Goal: Transaction & Acquisition: Purchase product/service

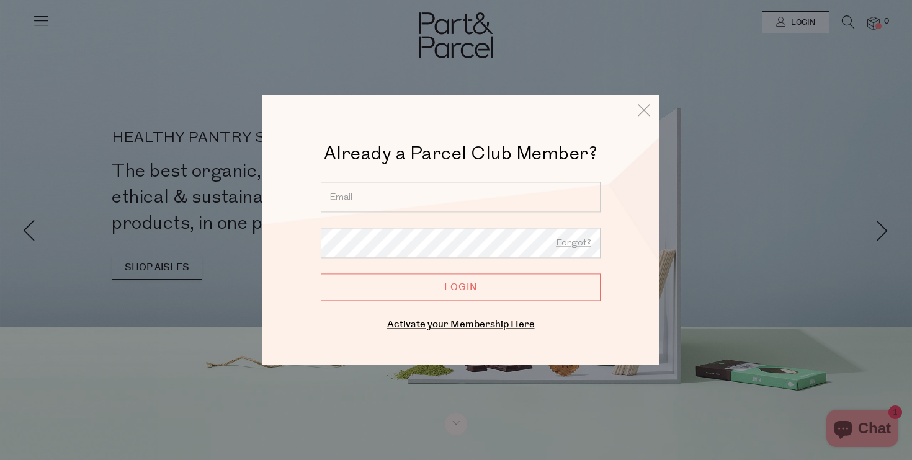
drag, startPoint x: 410, startPoint y: 285, endPoint x: 425, endPoint y: 301, distance: 22.0
click at [418, 292] on div "Already a Parcel Club Member? Already a Member? Login. Forgot? Forgot? Login En…" at bounding box center [456, 230] width 912 height 460
click at [643, 105] on icon at bounding box center [644, 110] width 19 height 18
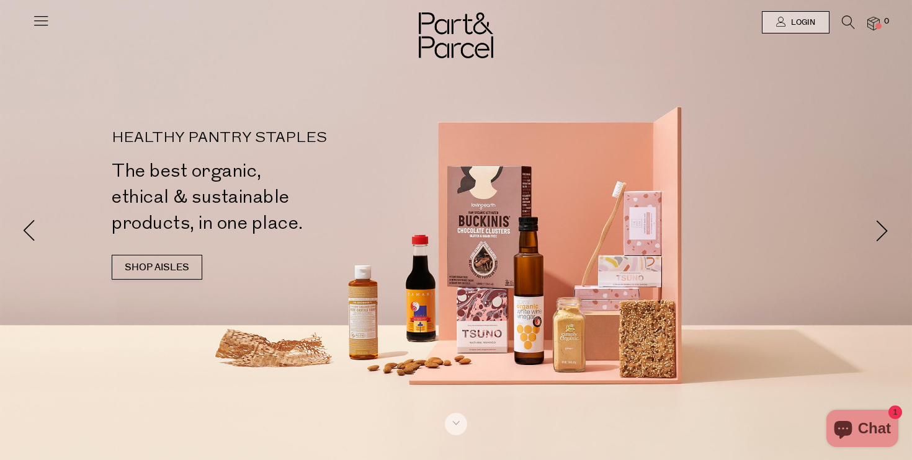
click at [50, 19] on div at bounding box center [456, 22] width 912 height 45
click at [42, 24] on icon at bounding box center [40, 20] width 17 height 17
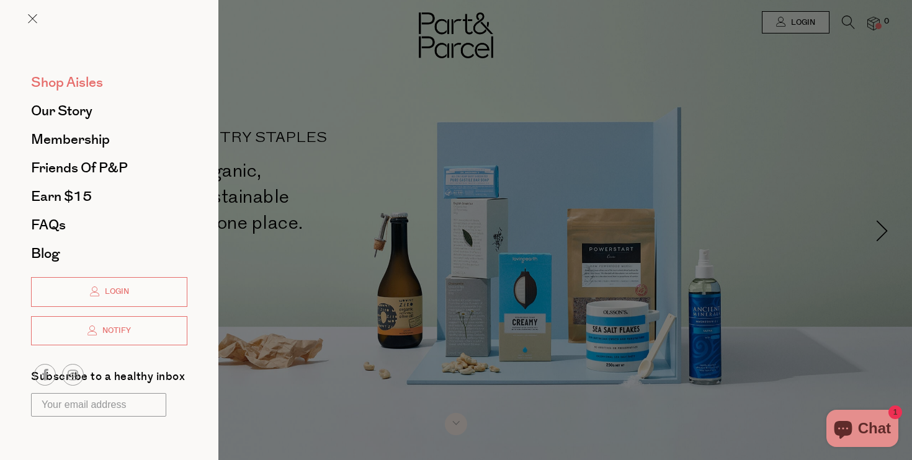
click at [76, 88] on span "Shop Aisles" at bounding box center [67, 83] width 72 height 20
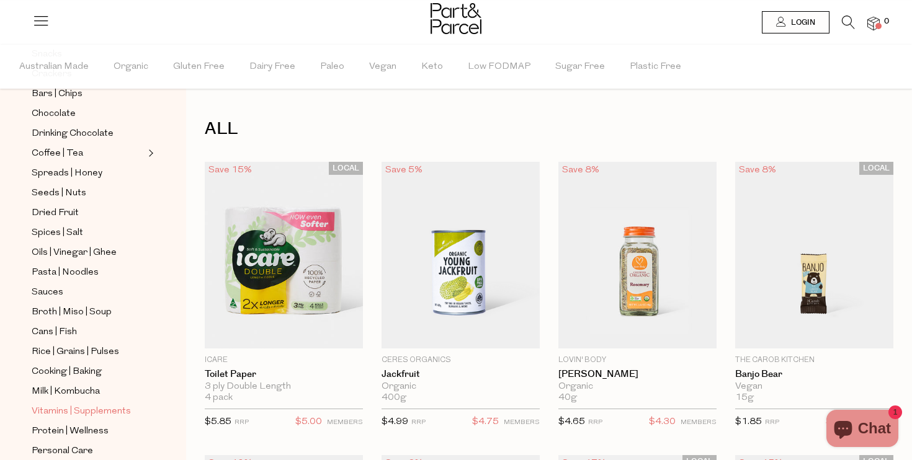
scroll to position [316, 0]
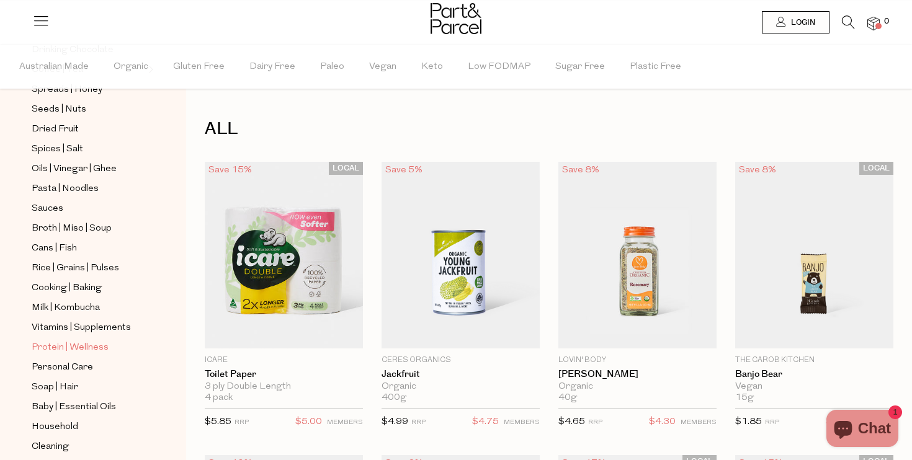
click at [66, 347] on span "Protein | Wellness" at bounding box center [70, 348] width 77 height 15
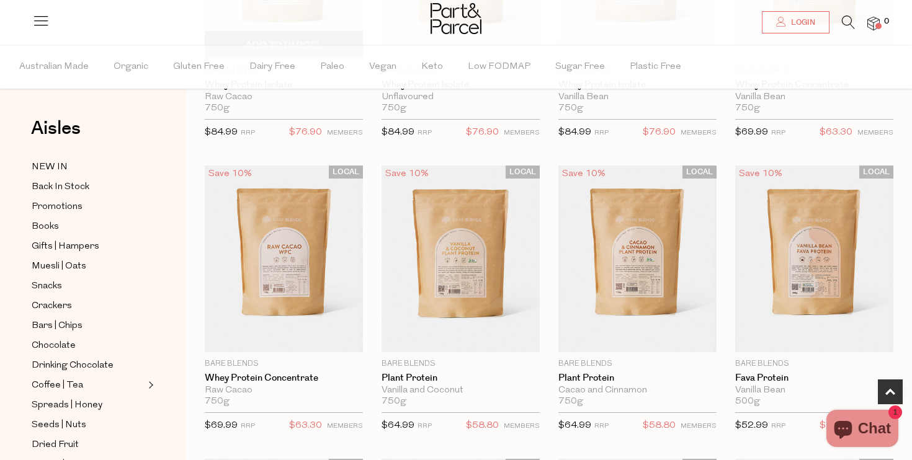
scroll to position [290, 0]
click at [456, 244] on img at bounding box center [461, 258] width 158 height 187
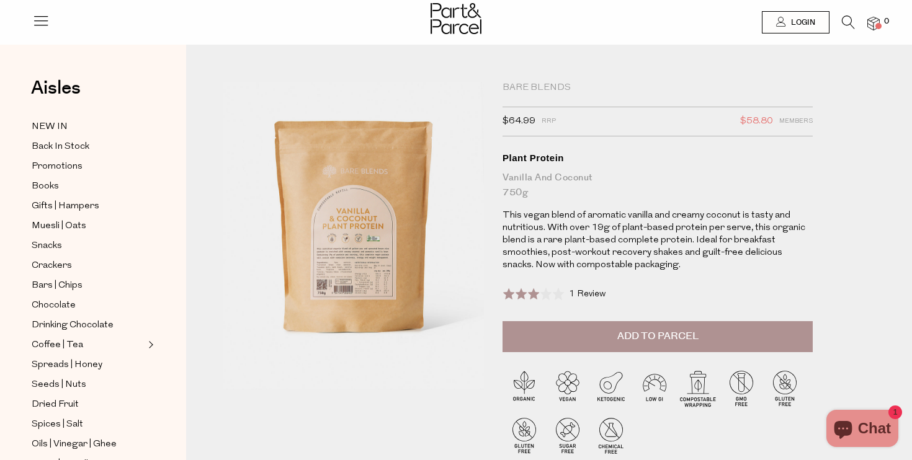
click at [594, 299] on div "1 Review Based on 1 review" at bounding box center [587, 295] width 37 height 14
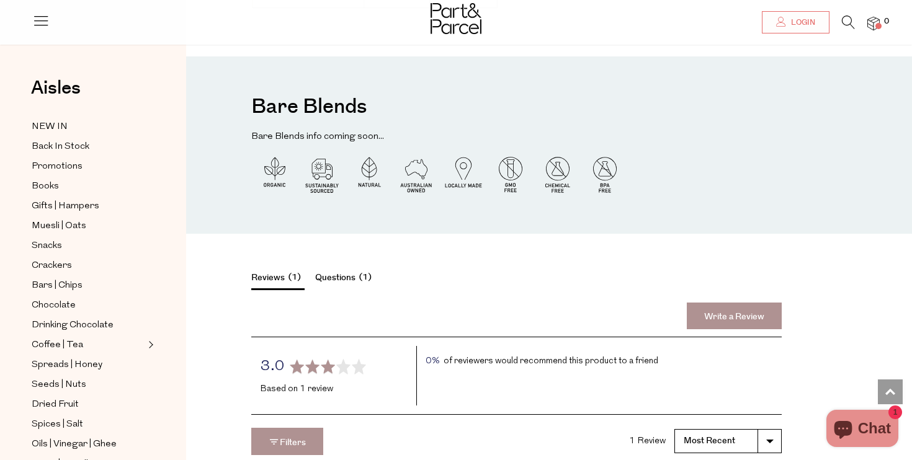
scroll to position [1767, 0]
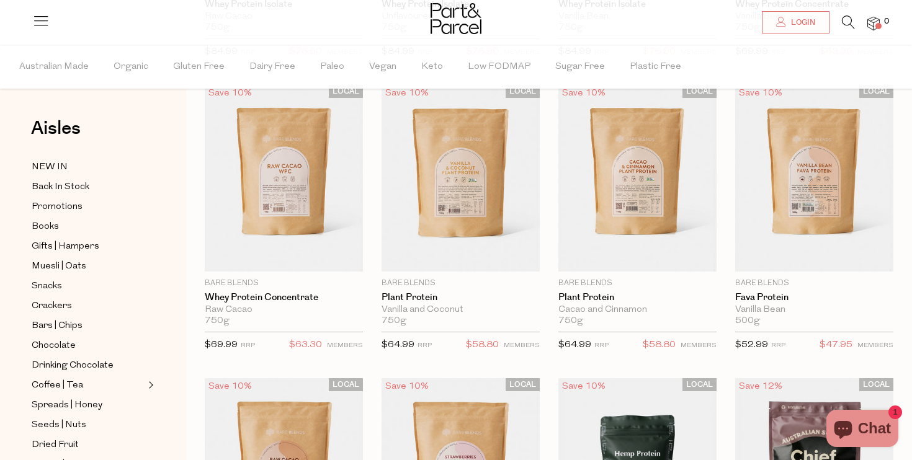
scroll to position [482, 0]
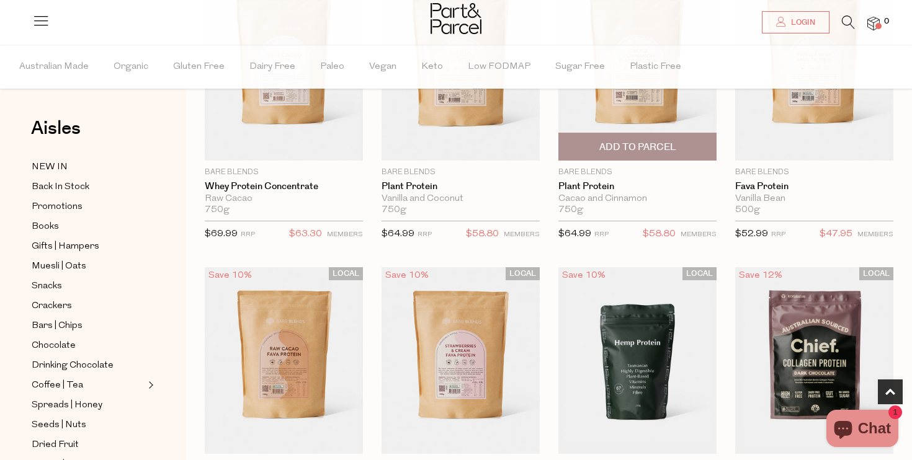
click at [596, 196] on div "Cacao and Cinnamon" at bounding box center [637, 199] width 158 height 11
click at [622, 107] on img at bounding box center [637, 67] width 158 height 187
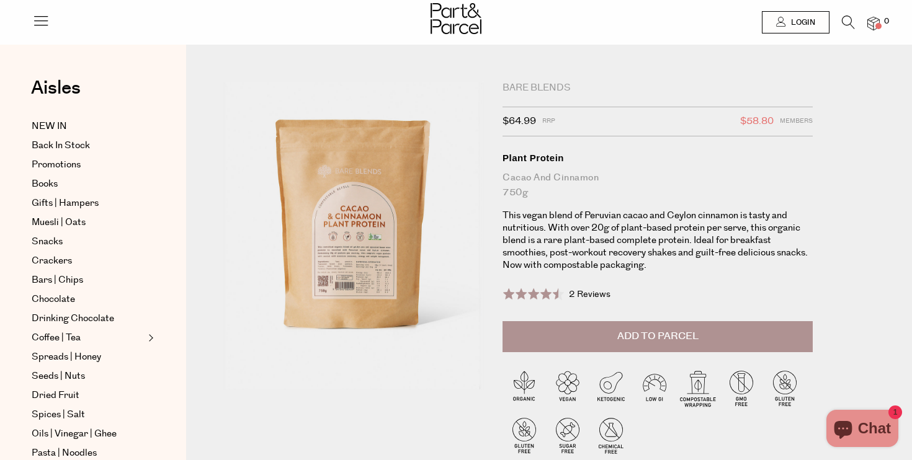
click at [544, 295] on span at bounding box center [531, 294] width 56 height 12
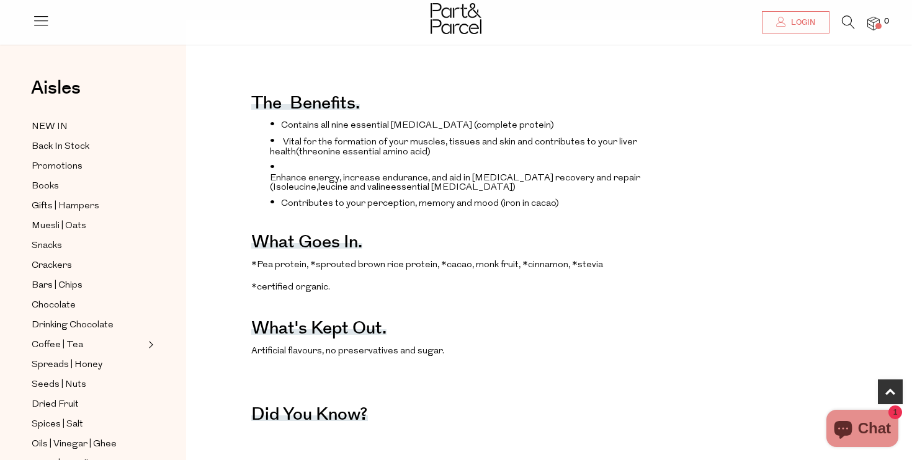
scroll to position [514, 0]
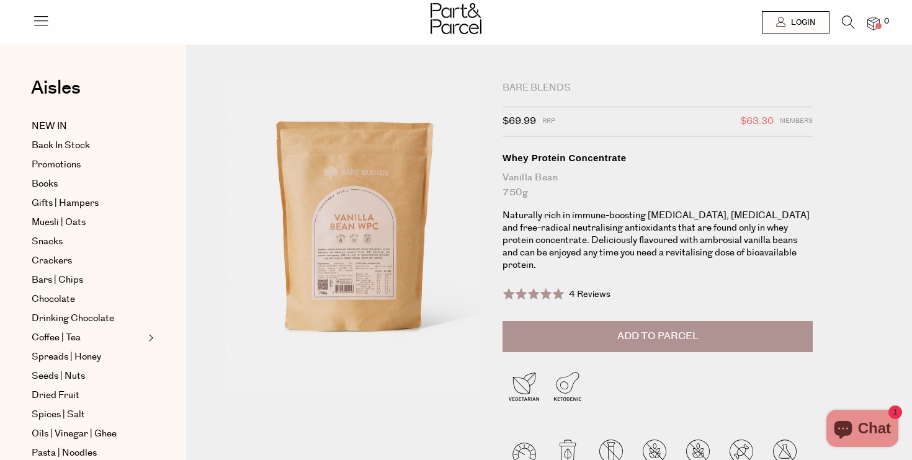
click at [548, 86] on div "Bare Blends" at bounding box center [658, 88] width 310 height 12
click at [518, 85] on div "Bare Blends" at bounding box center [658, 88] width 310 height 12
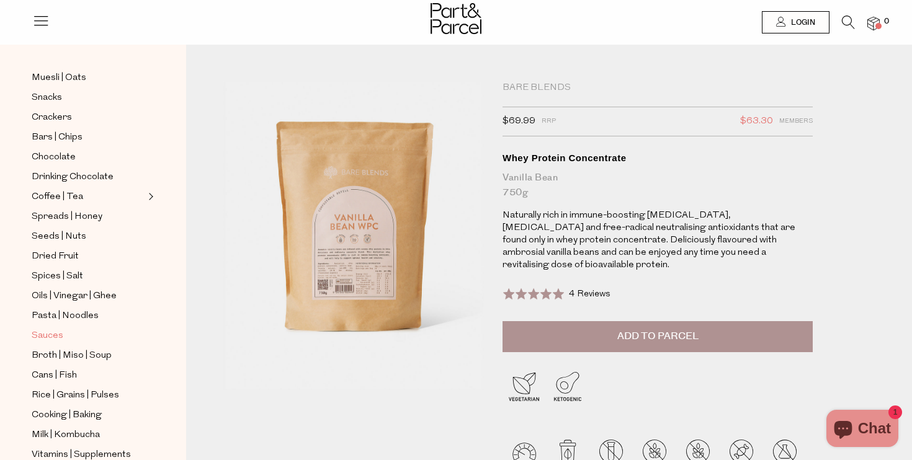
scroll to position [168, 0]
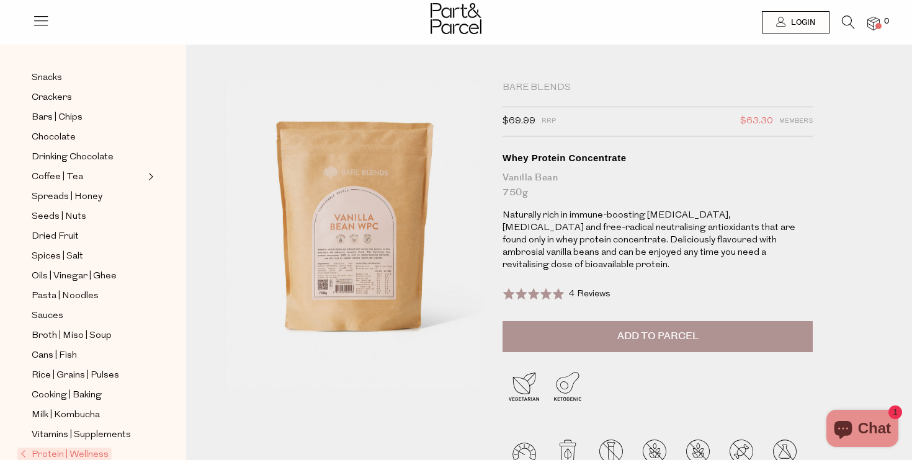
click at [73, 449] on span "Protein | Wellness" at bounding box center [64, 454] width 94 height 13
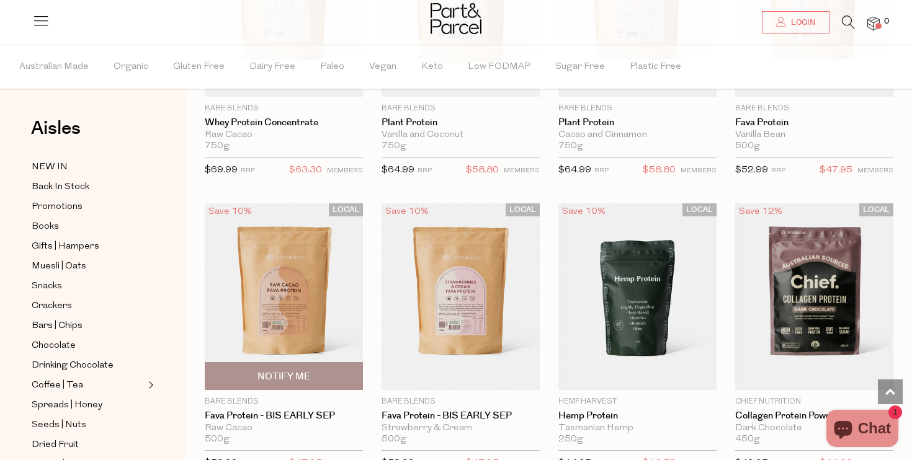
scroll to position [547, 0]
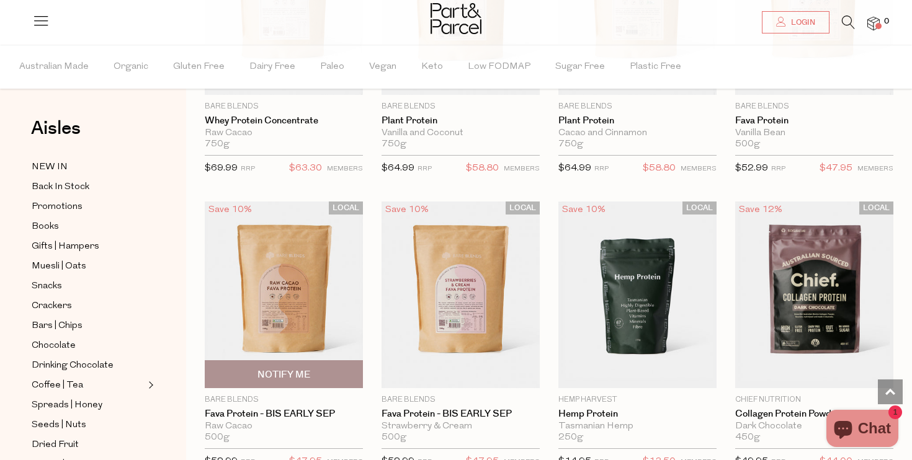
click at [303, 250] on img at bounding box center [284, 295] width 158 height 187
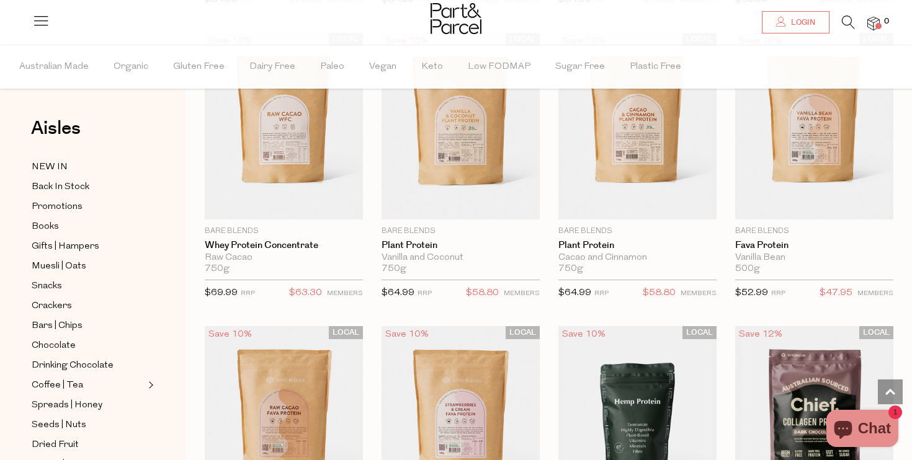
scroll to position [411, 0]
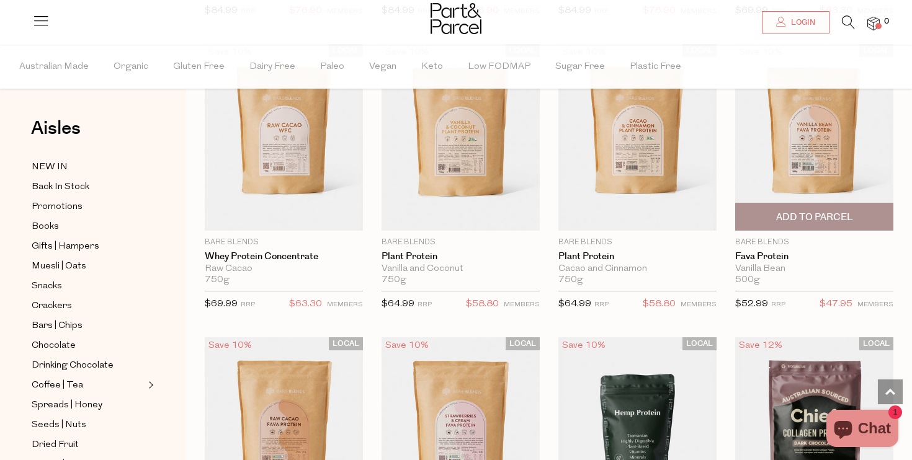
click at [817, 166] on img at bounding box center [814, 137] width 158 height 187
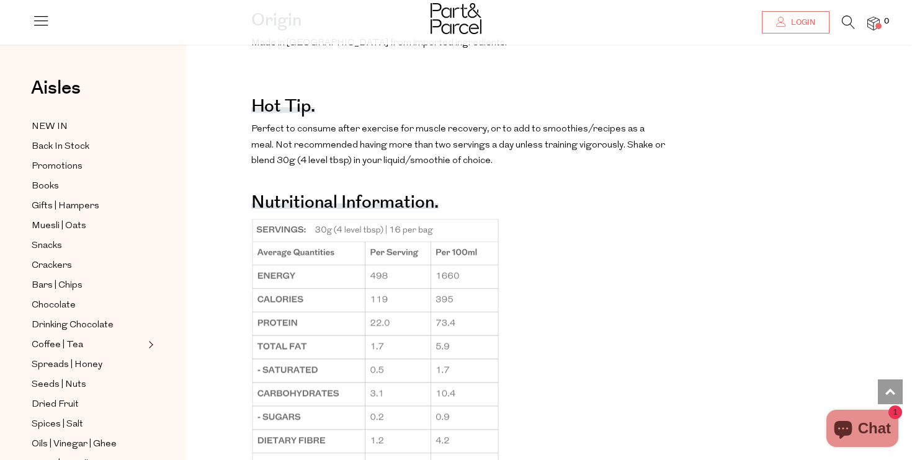
scroll to position [1286, 0]
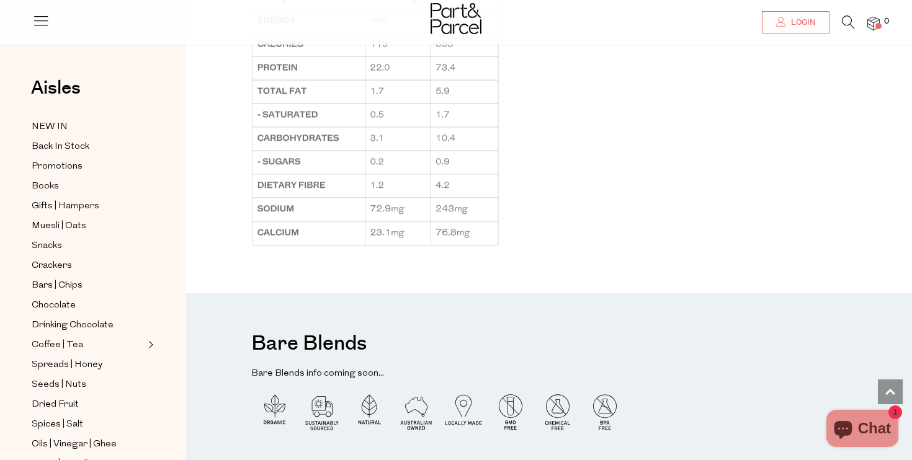
click at [274, 0] on div at bounding box center [456, 20] width 912 height 40
